Goal: Task Accomplishment & Management: Use online tool/utility

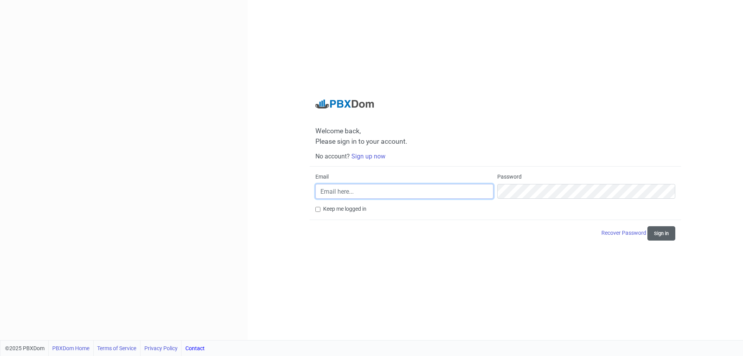
type input "[EMAIL_ADDRESS][DOMAIN_NAME]"
click at [669, 235] on button "Sign in" at bounding box center [662, 233] width 28 height 14
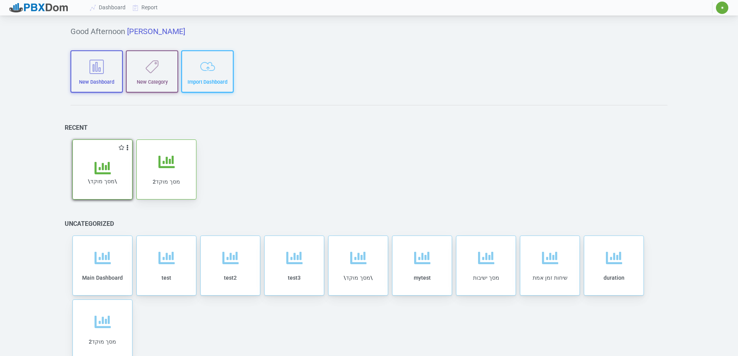
click at [110, 183] on span "\מסך מוקד\" at bounding box center [102, 181] width 29 height 6
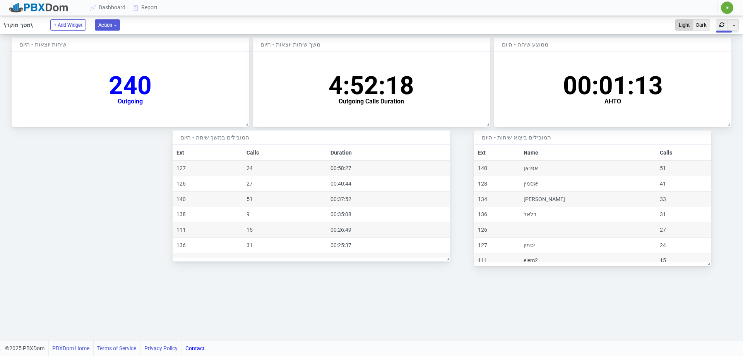
click at [108, 27] on button "Action" at bounding box center [107, 24] width 25 height 11
click at [140, 10] on icon at bounding box center [136, 8] width 12 height 6
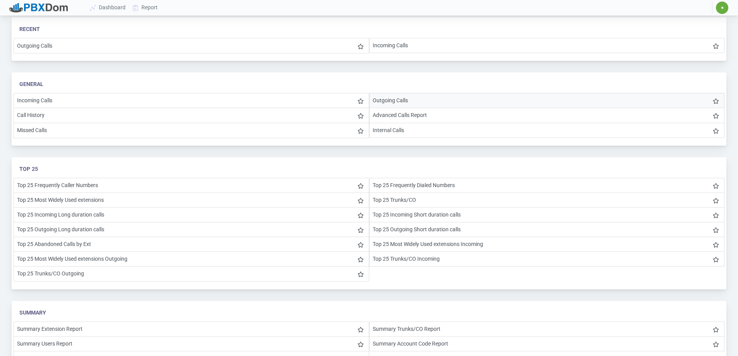
click at [389, 100] on li "Outgoing Calls" at bounding box center [546, 100] width 355 height 15
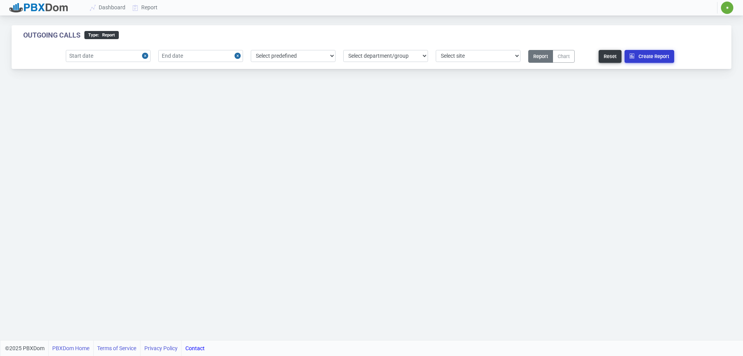
click at [645, 58] on button "Create Report" at bounding box center [650, 56] width 50 height 13
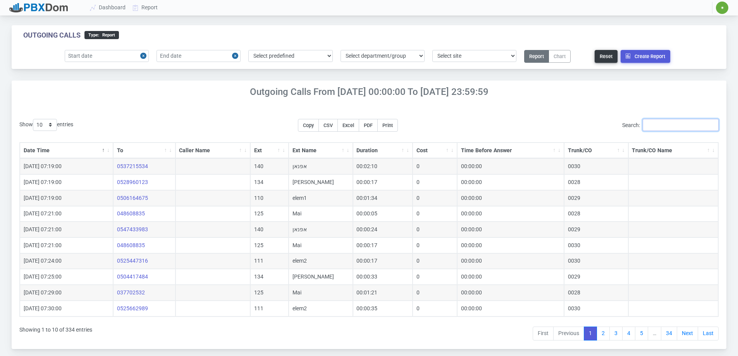
click at [658, 125] on input "Search:" at bounding box center [680, 125] width 76 height 12
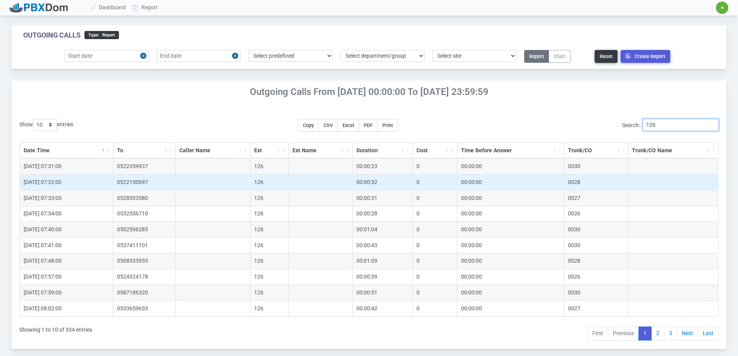
scroll to position [21, 0]
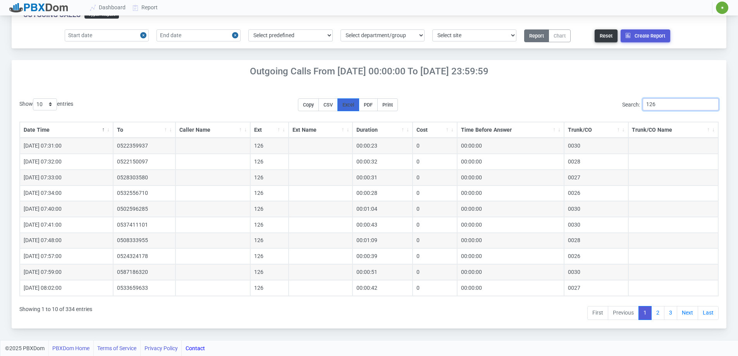
type input "126"
click at [354, 105] on span "Excel" at bounding box center [348, 105] width 12 height 6
